Goal: Task Accomplishment & Management: Complete application form

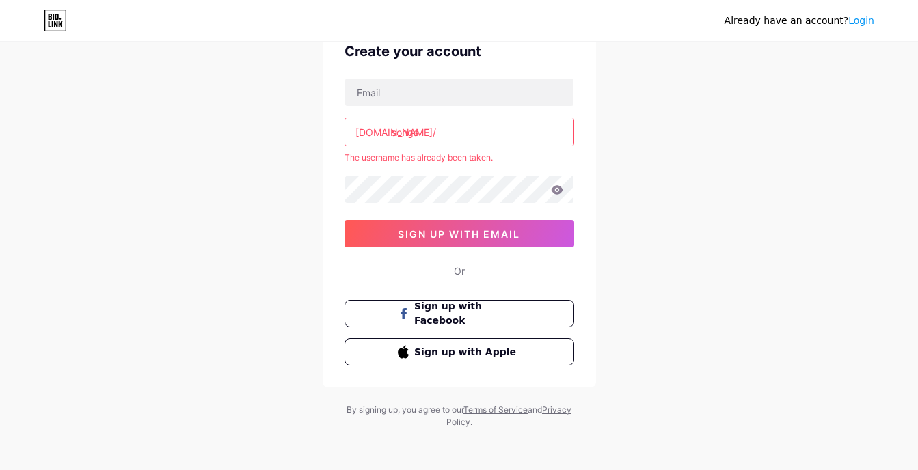
scroll to position [70, 0]
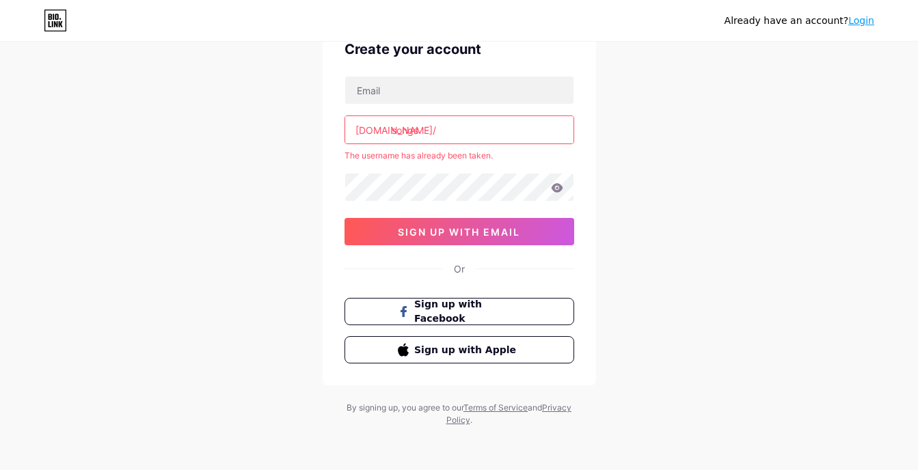
click at [454, 132] on input "songs" at bounding box center [459, 129] width 228 height 27
click at [468, 121] on input "songs" at bounding box center [459, 129] width 228 height 27
click at [870, 18] on link "Login" at bounding box center [861, 20] width 26 height 11
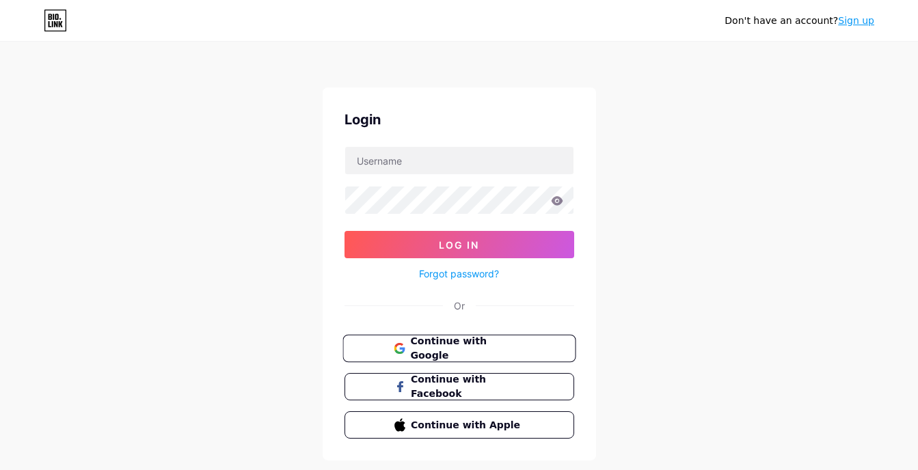
click at [491, 345] on span "Continue with Google" at bounding box center [467, 348] width 114 height 29
click at [443, 350] on span "Continue with Google" at bounding box center [467, 348] width 114 height 29
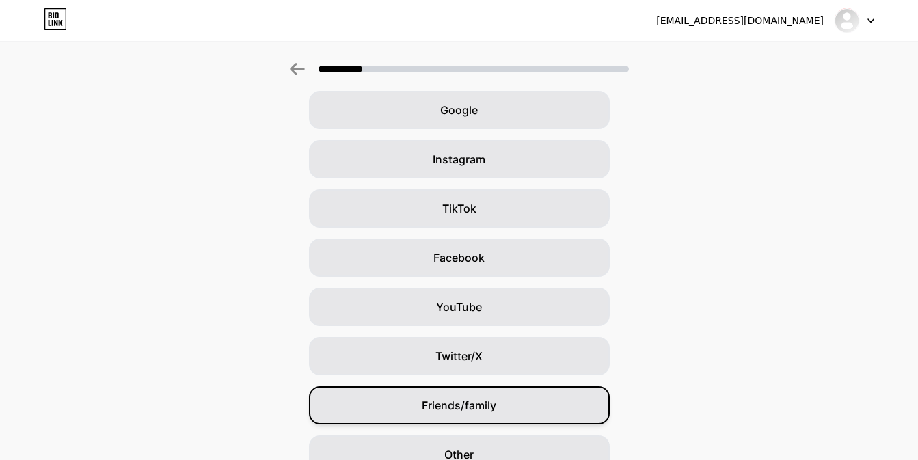
scroll to position [129, 0]
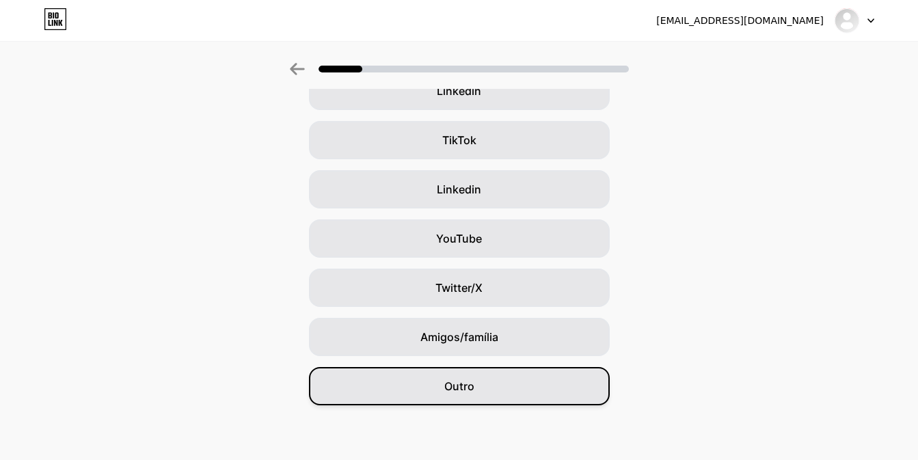
click at [486, 384] on div "Outro" at bounding box center [459, 386] width 301 height 38
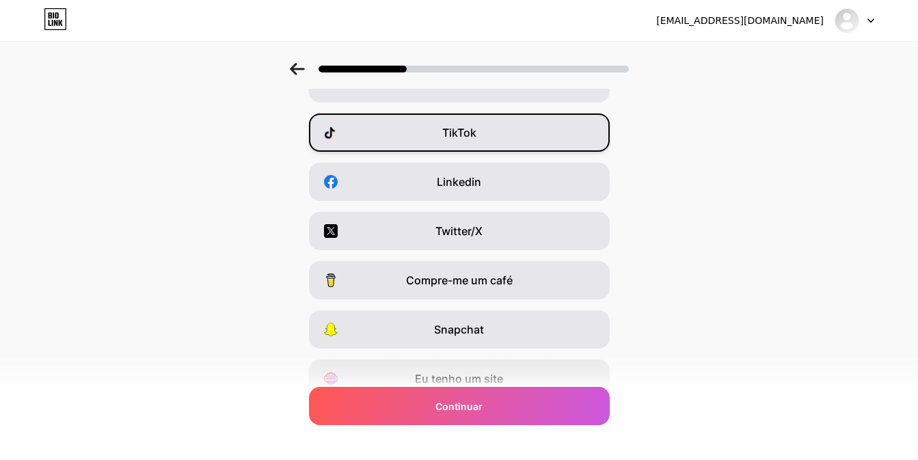
scroll to position [68, 0]
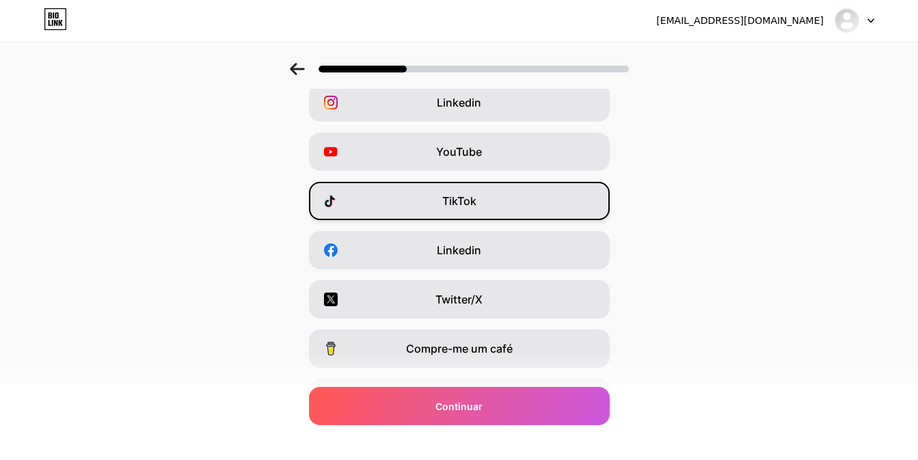
click at [486, 202] on div "TikTok" at bounding box center [459, 201] width 301 height 38
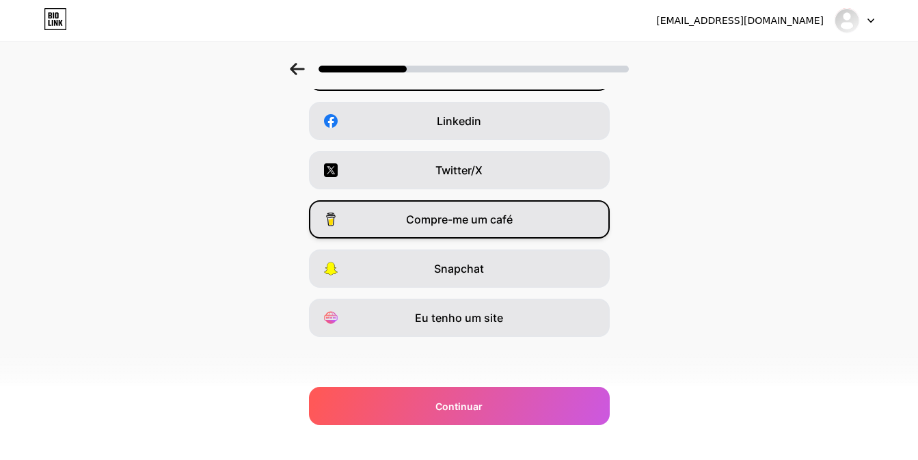
scroll to position [0, 0]
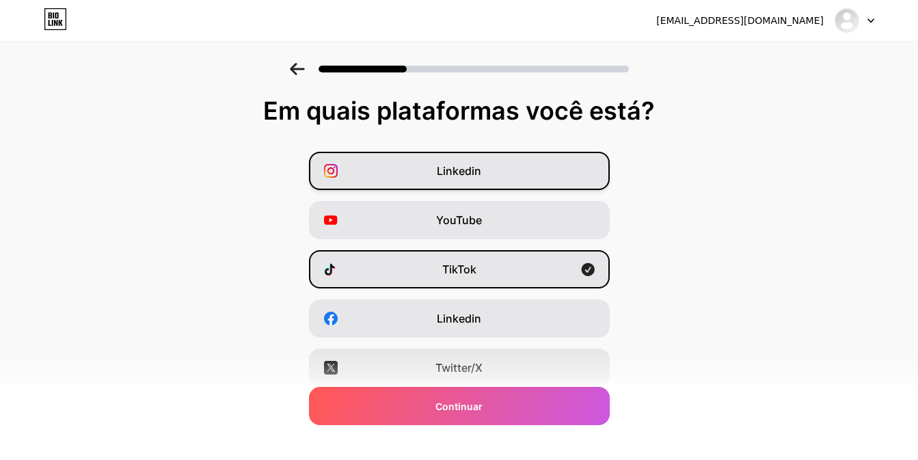
click at [476, 152] on div "Linkedin" at bounding box center [459, 171] width 301 height 38
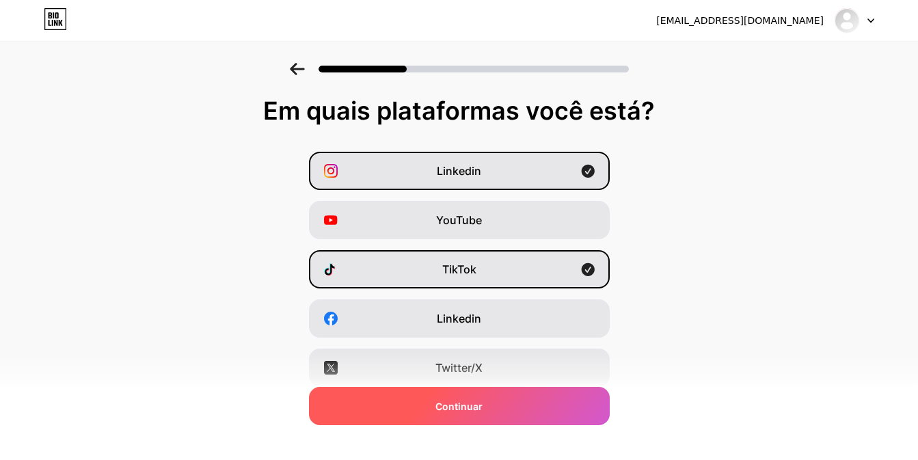
click at [501, 394] on div "Continuar" at bounding box center [459, 406] width 301 height 38
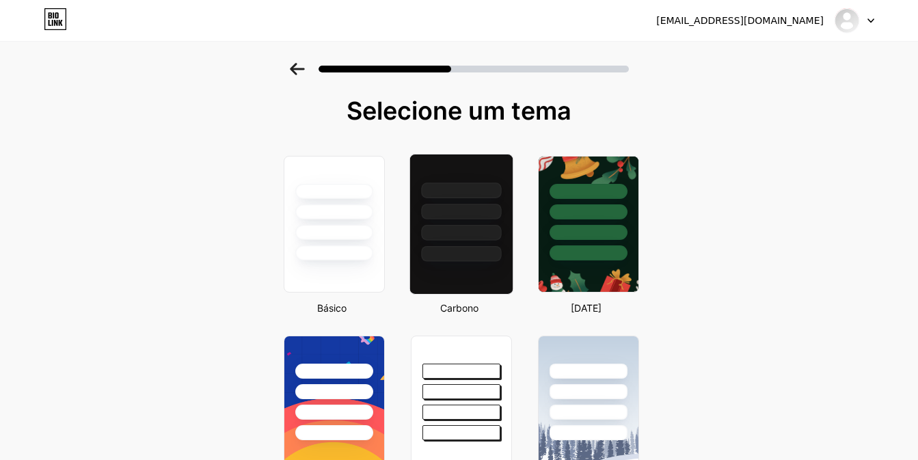
click at [485, 223] on div at bounding box center [460, 207] width 102 height 107
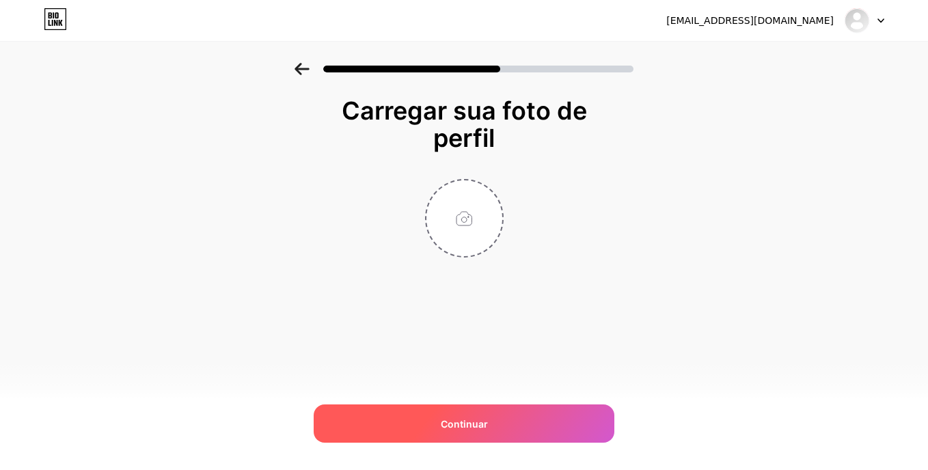
click at [469, 427] on span "Continuar" at bounding box center [464, 424] width 47 height 14
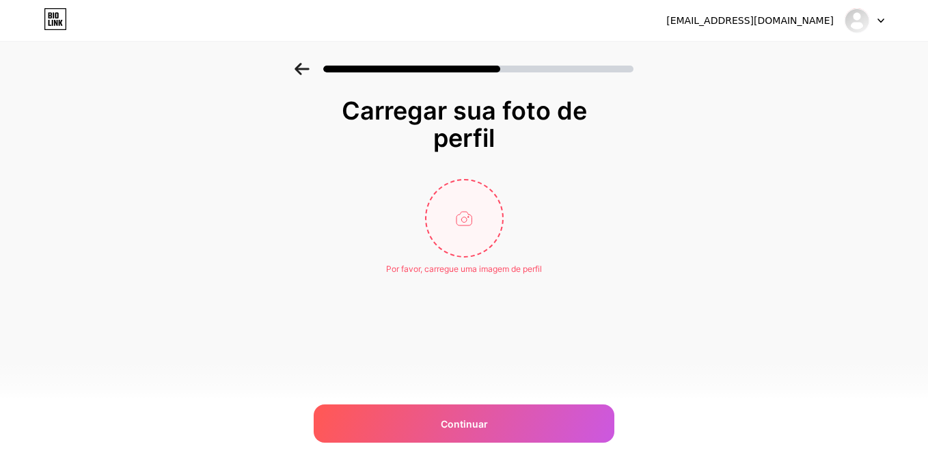
click at [483, 219] on input "file" at bounding box center [464, 218] width 76 height 76
click at [484, 217] on input "file" at bounding box center [464, 218] width 76 height 76
type input "C:\fakepath\nota-musical (1).png"
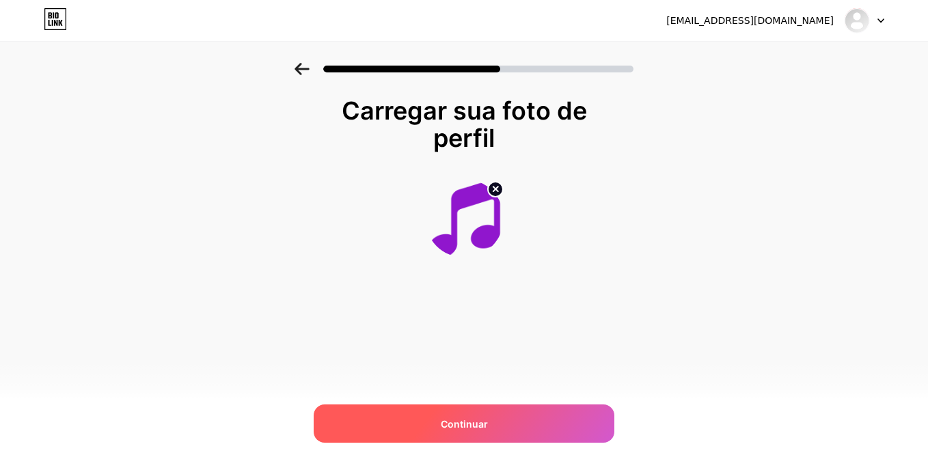
click at [473, 428] on span "Continuar" at bounding box center [464, 424] width 47 height 14
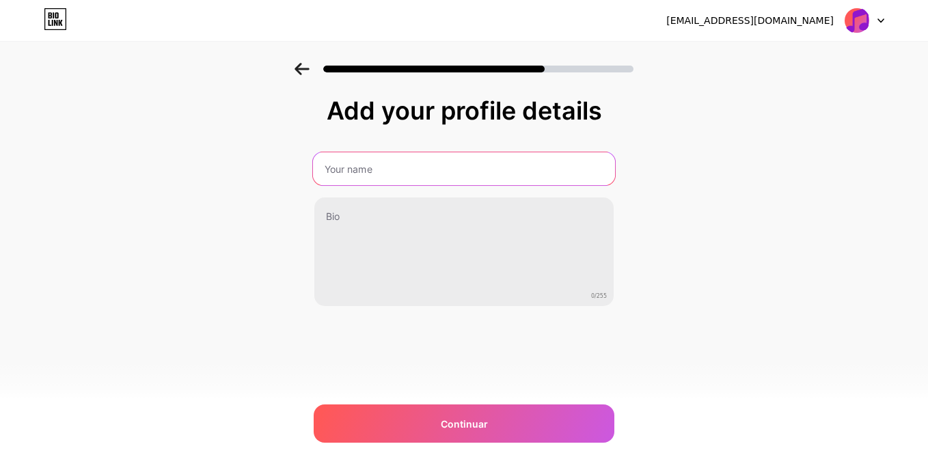
click at [398, 173] on input "text" at bounding box center [464, 168] width 302 height 33
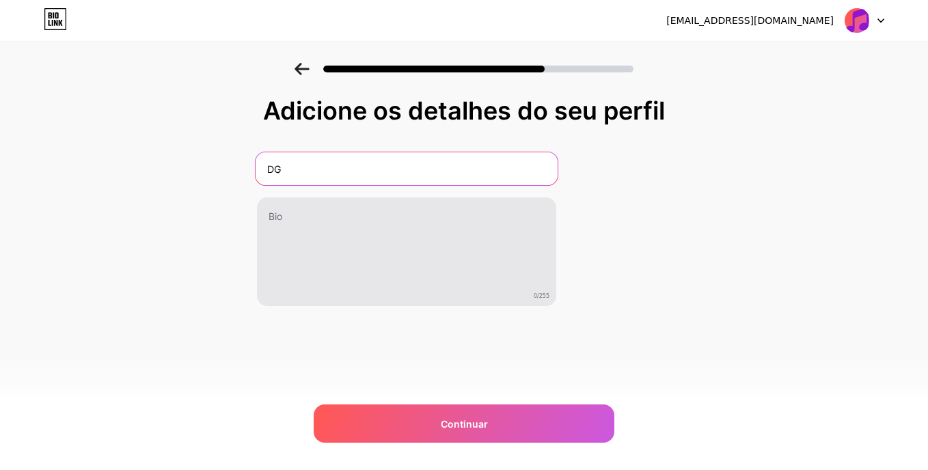
type input "DG"
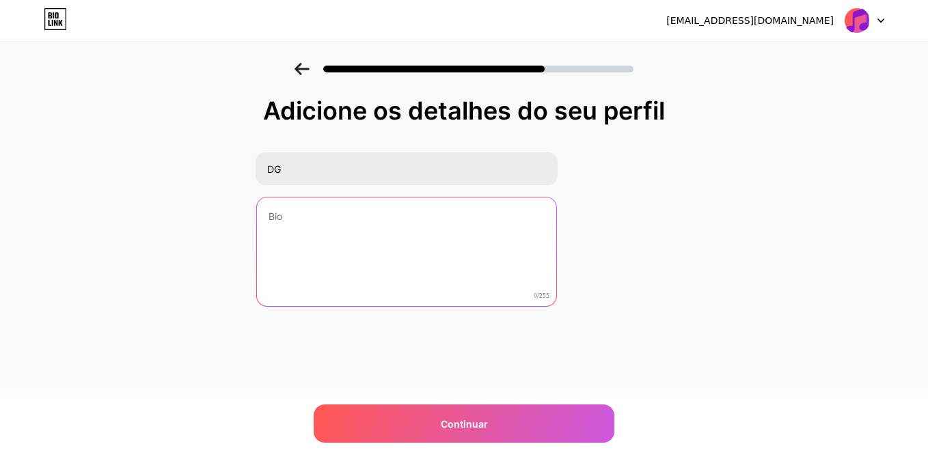
click at [336, 233] on textarea at bounding box center [406, 252] width 299 height 110
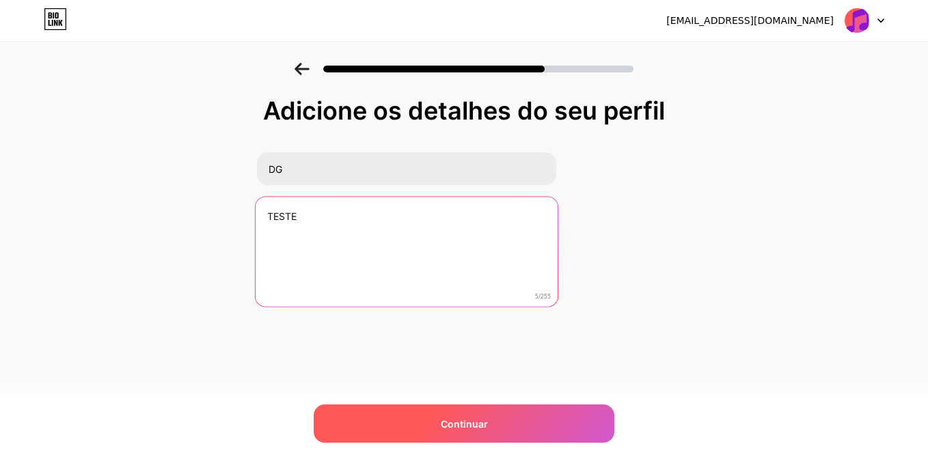
type textarea "TESTE"
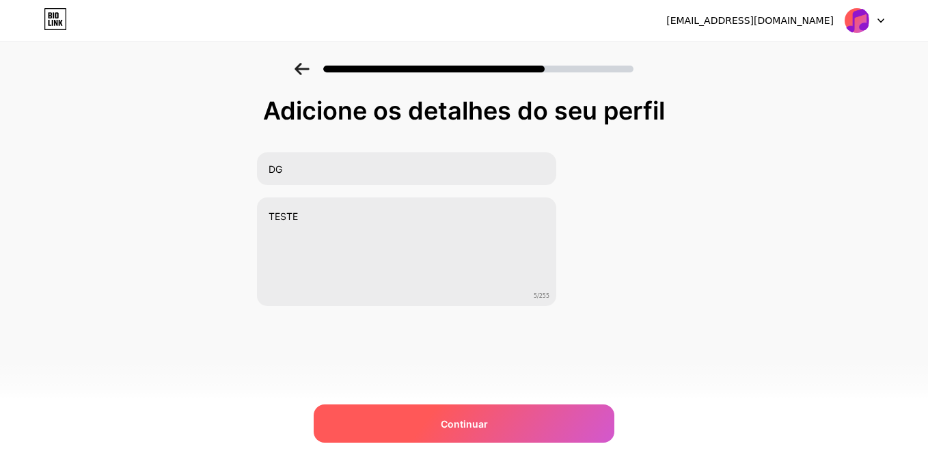
click at [417, 416] on div "Continuar" at bounding box center [464, 423] width 301 height 38
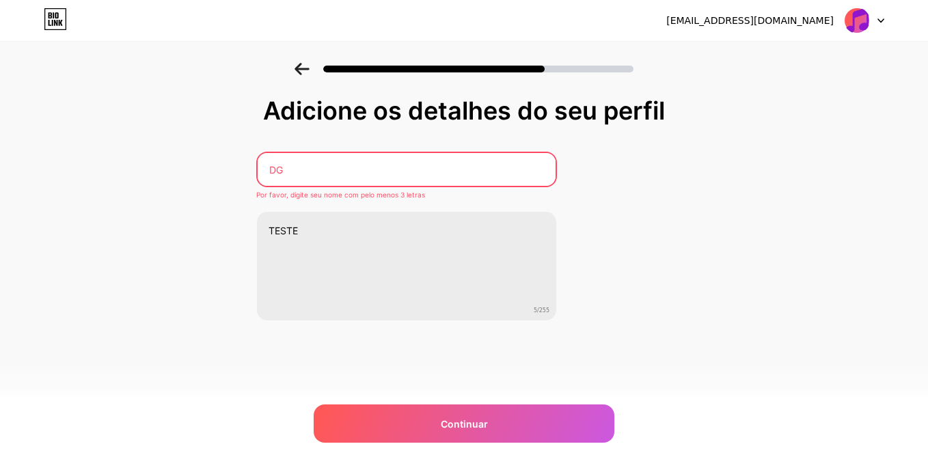
click at [413, 171] on input "DG" at bounding box center [407, 169] width 298 height 33
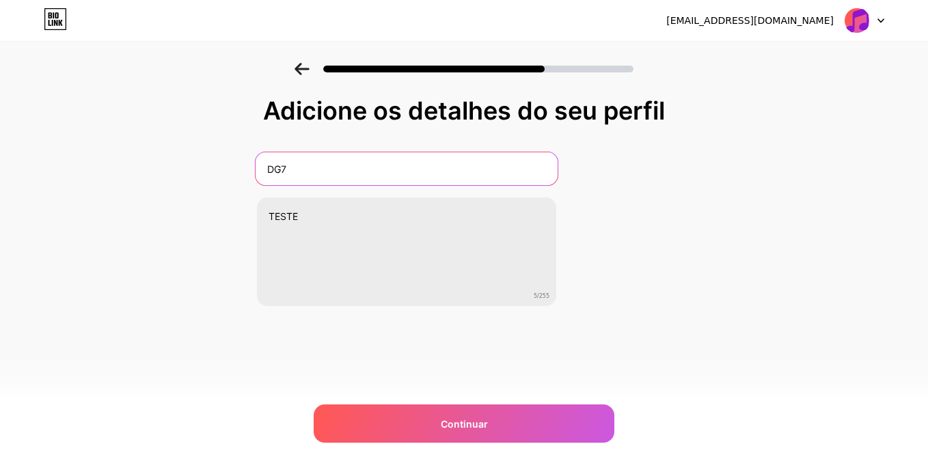
type input "DG7"
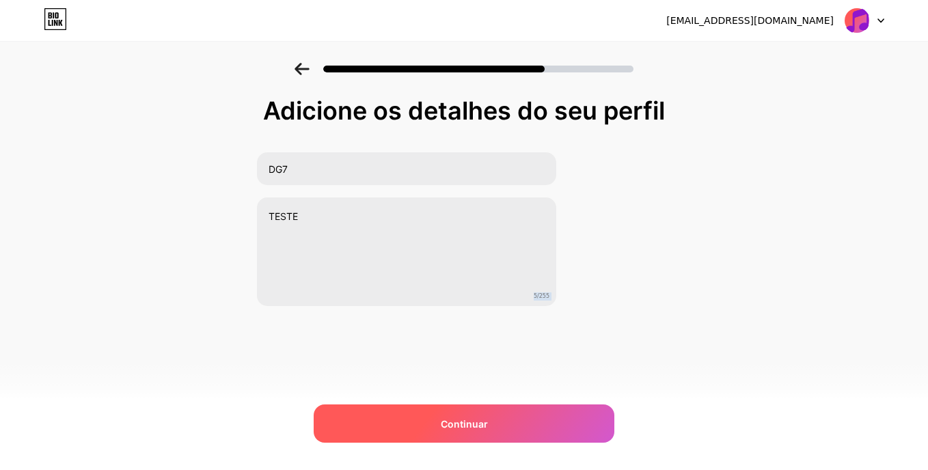
click at [416, 404] on div "[EMAIL_ADDRESS][DOMAIN_NAME] Logout Link Copied Adicione os detalhes do seu per…" at bounding box center [464, 235] width 928 height 470
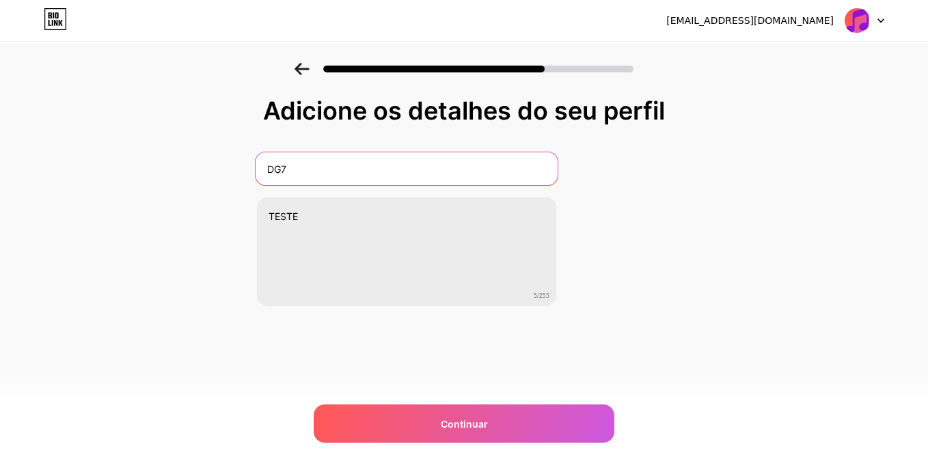
drag, startPoint x: 416, startPoint y: 404, endPoint x: 375, endPoint y: 178, distance: 230.5
click at [375, 178] on input "DG7" at bounding box center [407, 168] width 302 height 33
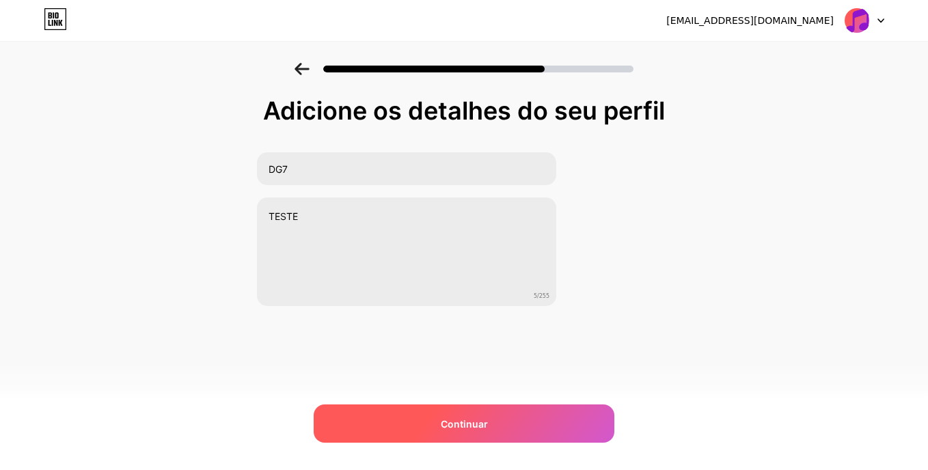
click at [452, 431] on div "Continuar" at bounding box center [464, 423] width 301 height 38
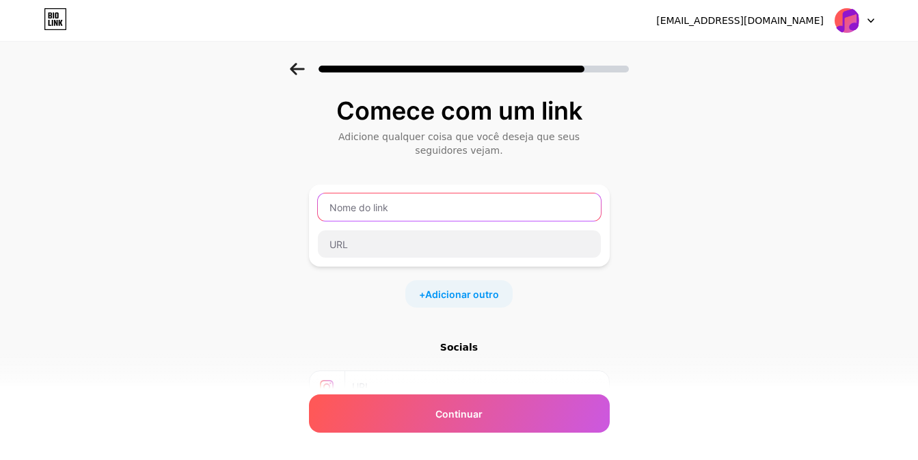
click at [432, 203] on input "text" at bounding box center [459, 206] width 283 height 27
click at [403, 193] on input "text" at bounding box center [459, 206] width 283 height 27
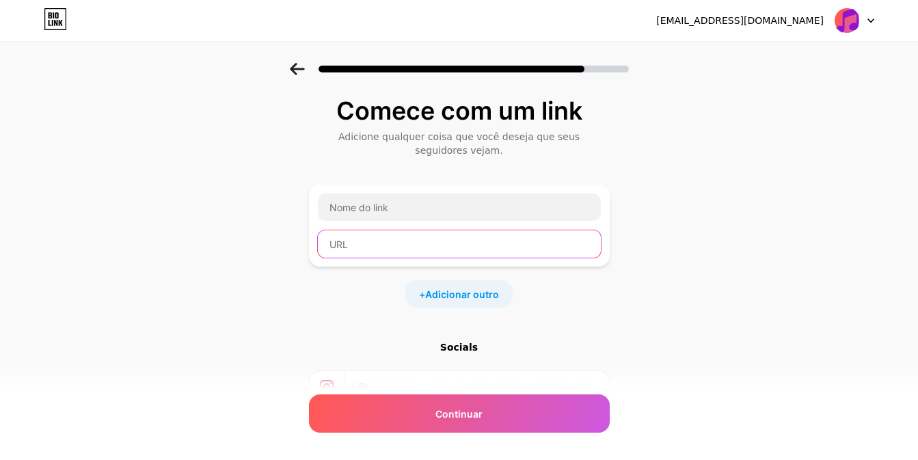
click at [389, 230] on input "text" at bounding box center [459, 243] width 283 height 27
paste input "[URL][DOMAIN_NAME]"
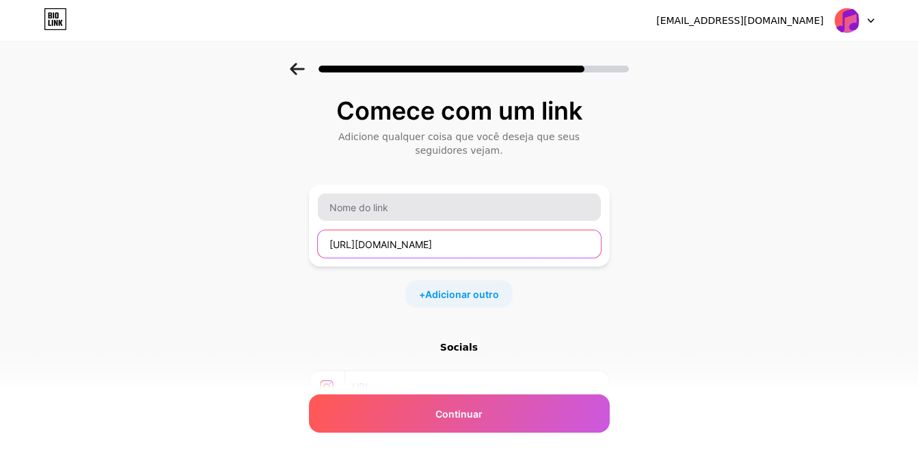
type input "[URL][DOMAIN_NAME]"
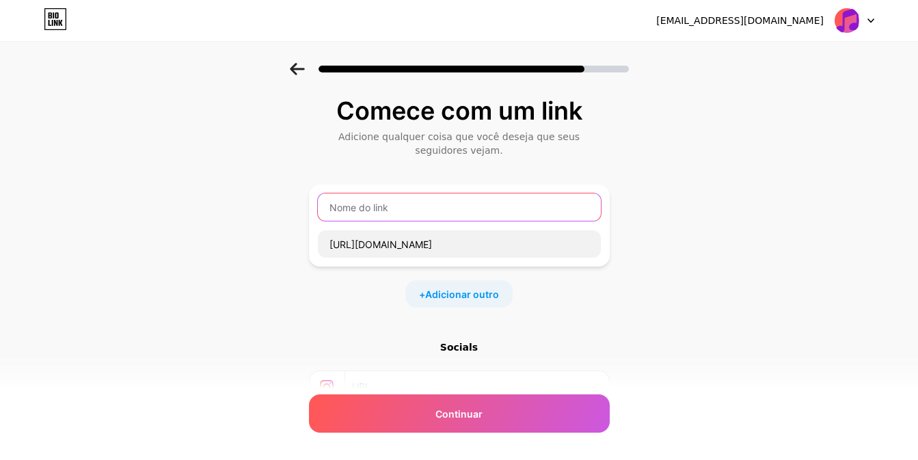
click at [423, 199] on input "text" at bounding box center [459, 206] width 283 height 27
type input "TESTE 1"
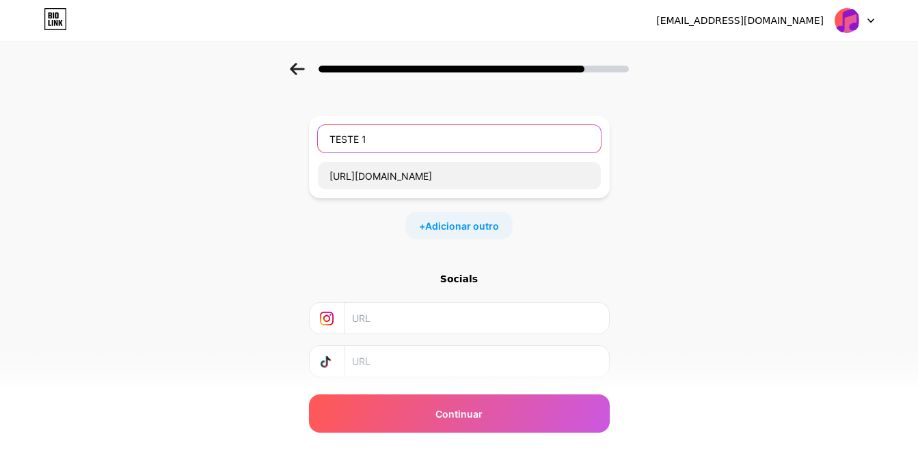
scroll to position [138, 0]
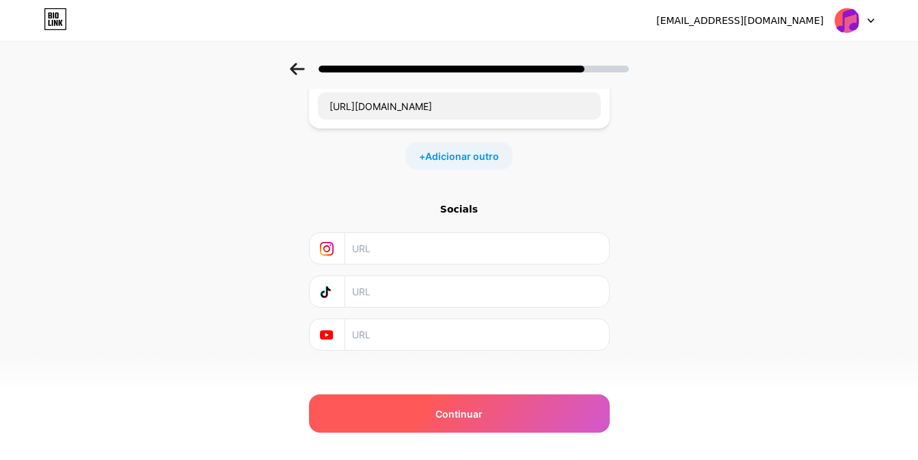
click at [471, 422] on div "Continuar" at bounding box center [459, 413] width 301 height 38
click at [474, 399] on div "Continuar" at bounding box center [459, 413] width 301 height 38
click at [469, 410] on span "Continuar" at bounding box center [458, 414] width 47 height 14
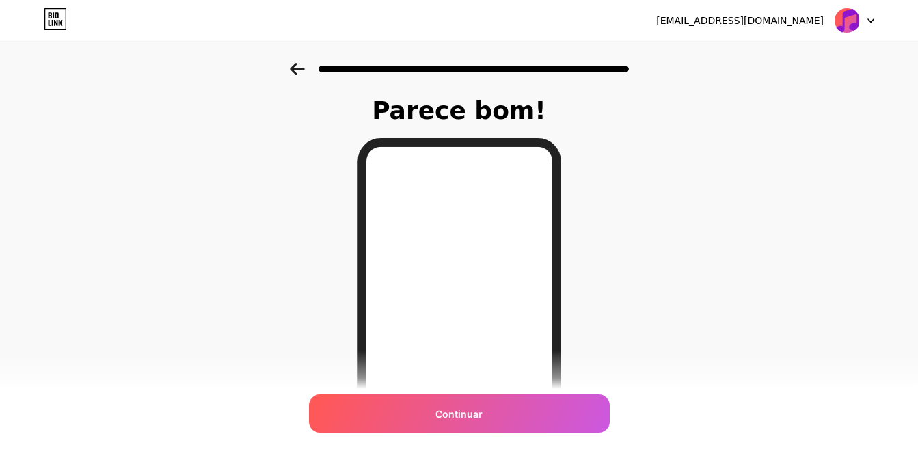
scroll to position [68, 0]
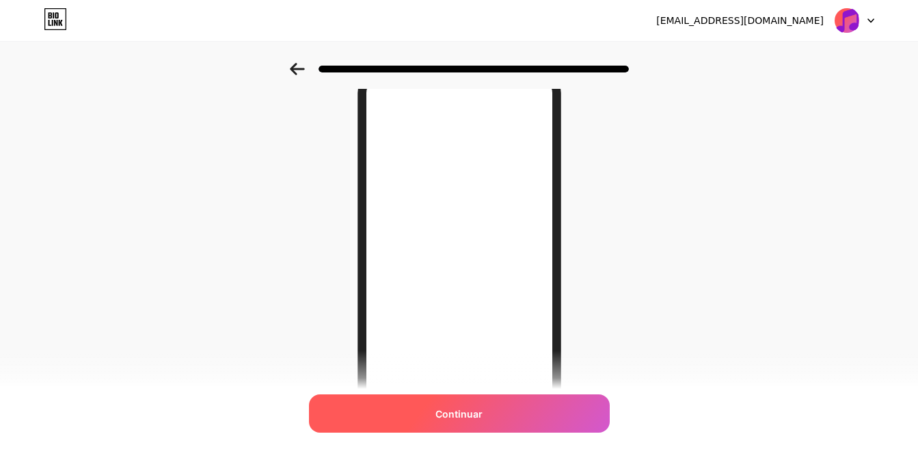
click at [461, 426] on div "Continuar" at bounding box center [459, 413] width 301 height 38
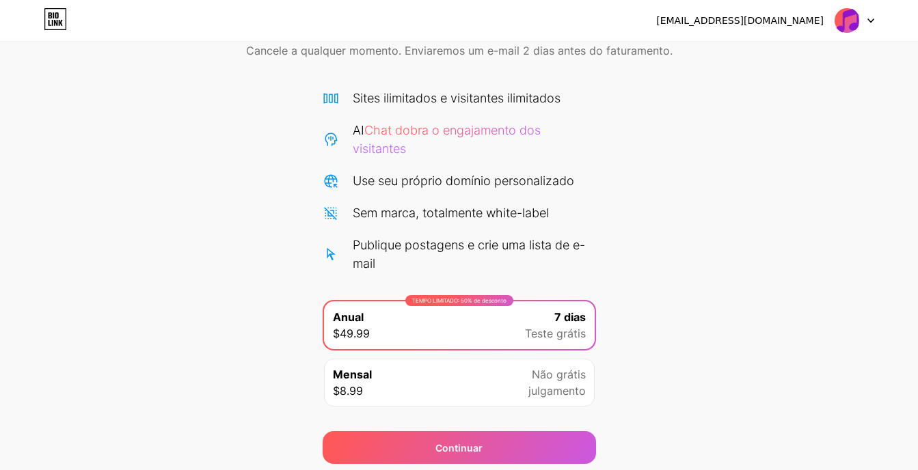
scroll to position [117, 0]
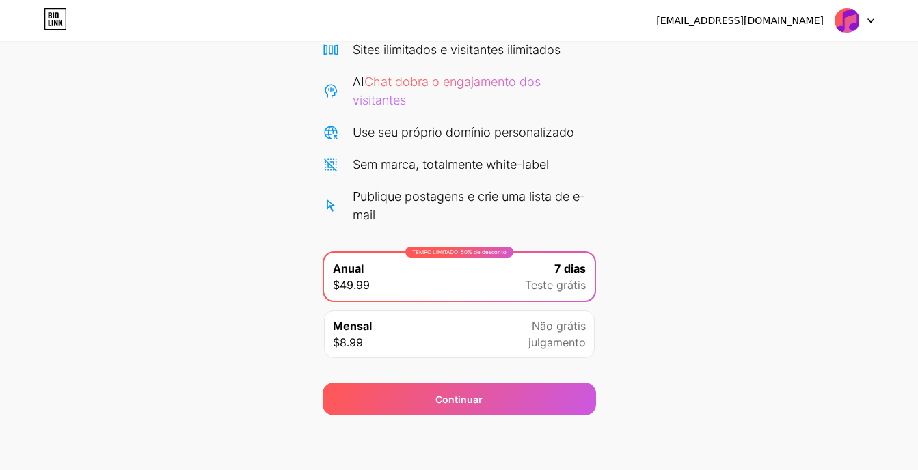
click at [499, 375] on div "Continuar" at bounding box center [458, 390] width 273 height 49
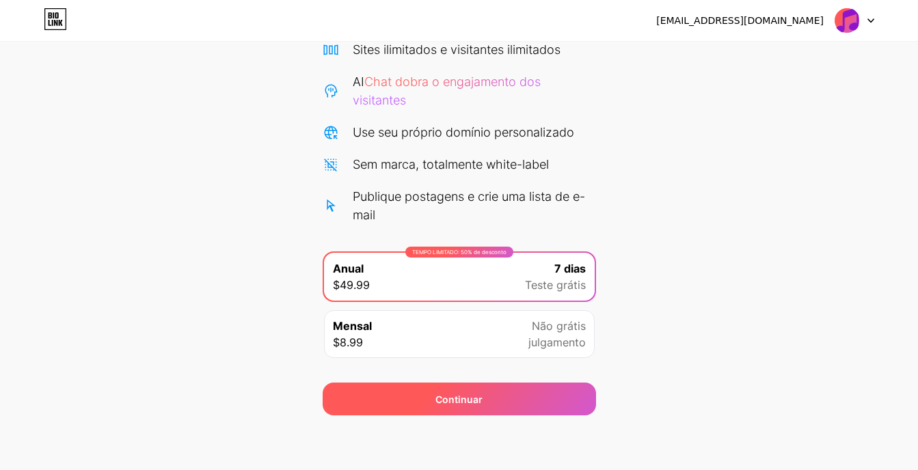
click at [491, 393] on div "Continuar" at bounding box center [458, 399] width 273 height 33
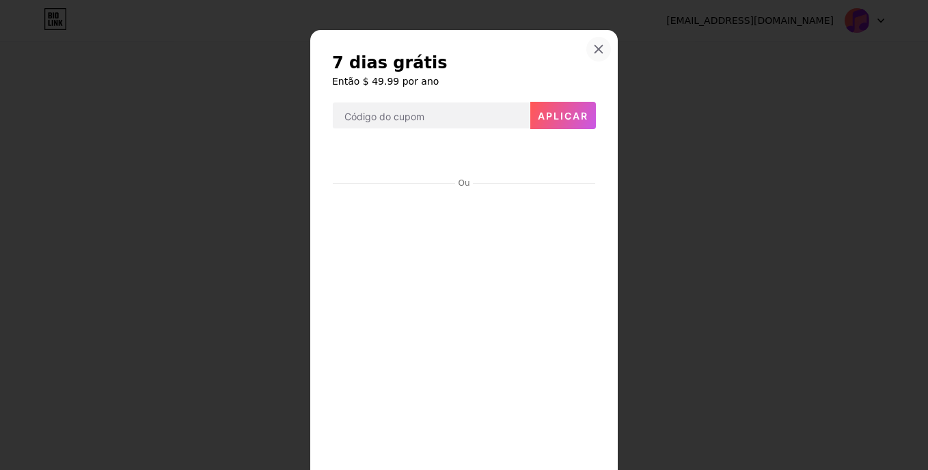
click at [598, 51] on icon at bounding box center [598, 49] width 11 height 11
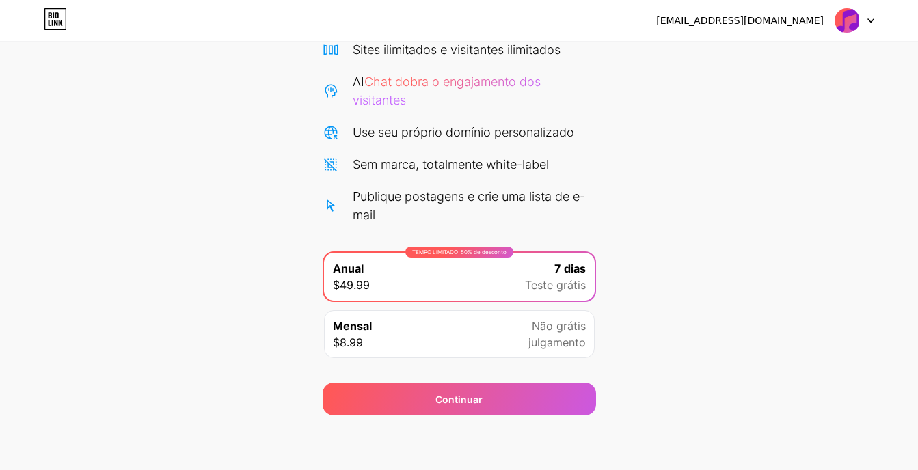
scroll to position [0, 0]
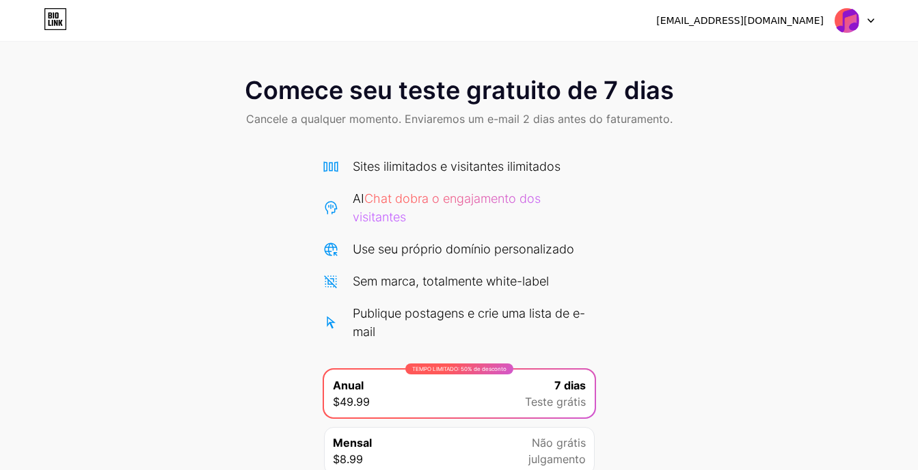
click at [51, 9] on icon at bounding box center [55, 19] width 21 height 21
click at [844, 16] on img at bounding box center [847, 21] width 26 height 26
click at [851, 17] on img at bounding box center [847, 21] width 26 height 26
